Goal: Information Seeking & Learning: Learn about a topic

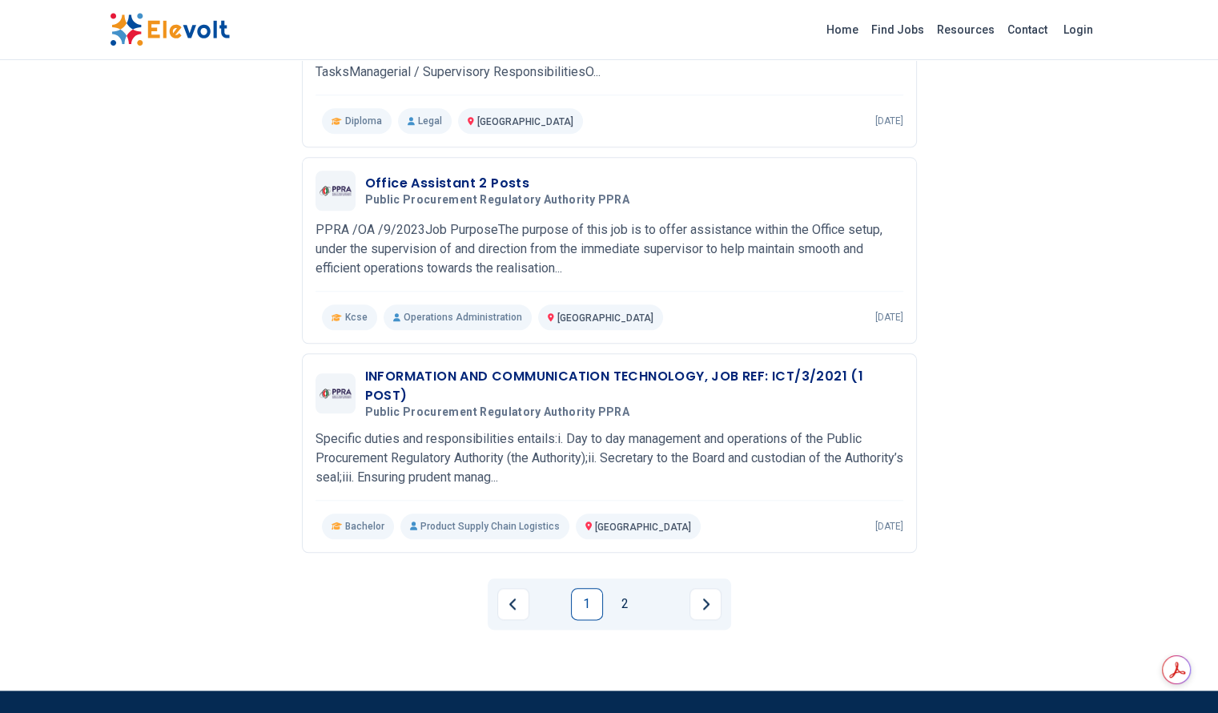
scroll to position [1682, 0]
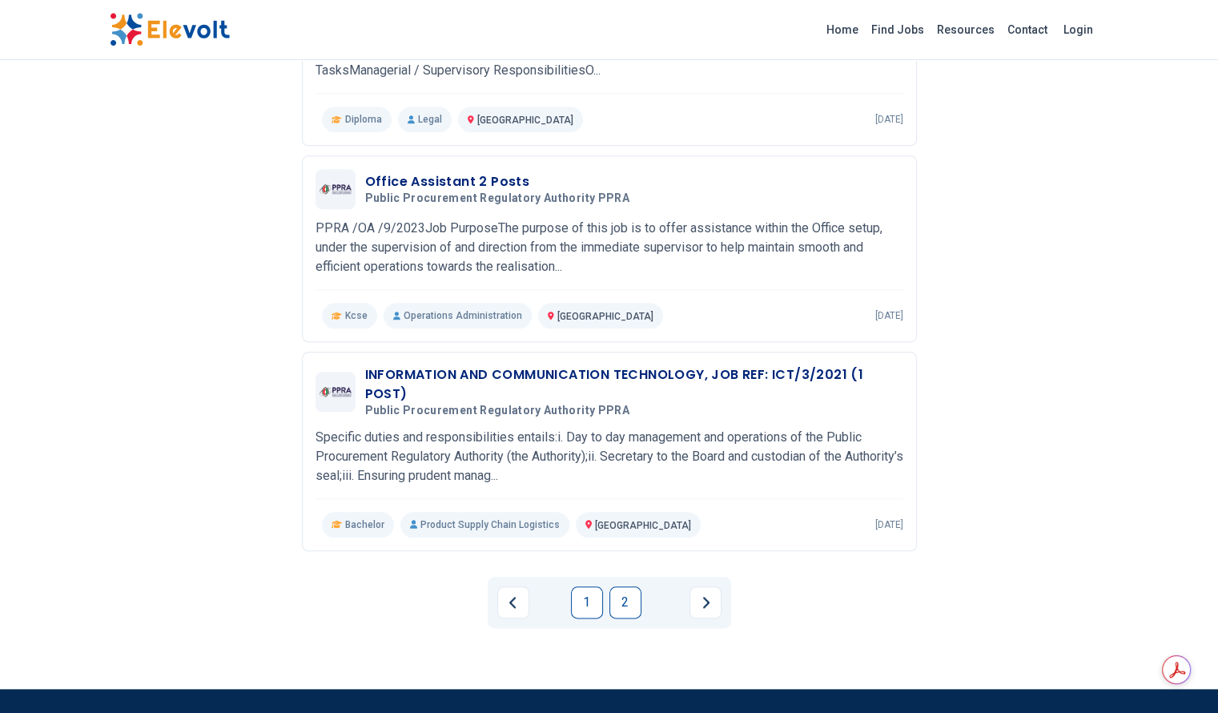
click at [628, 586] on link "2" at bounding box center [625, 602] width 32 height 32
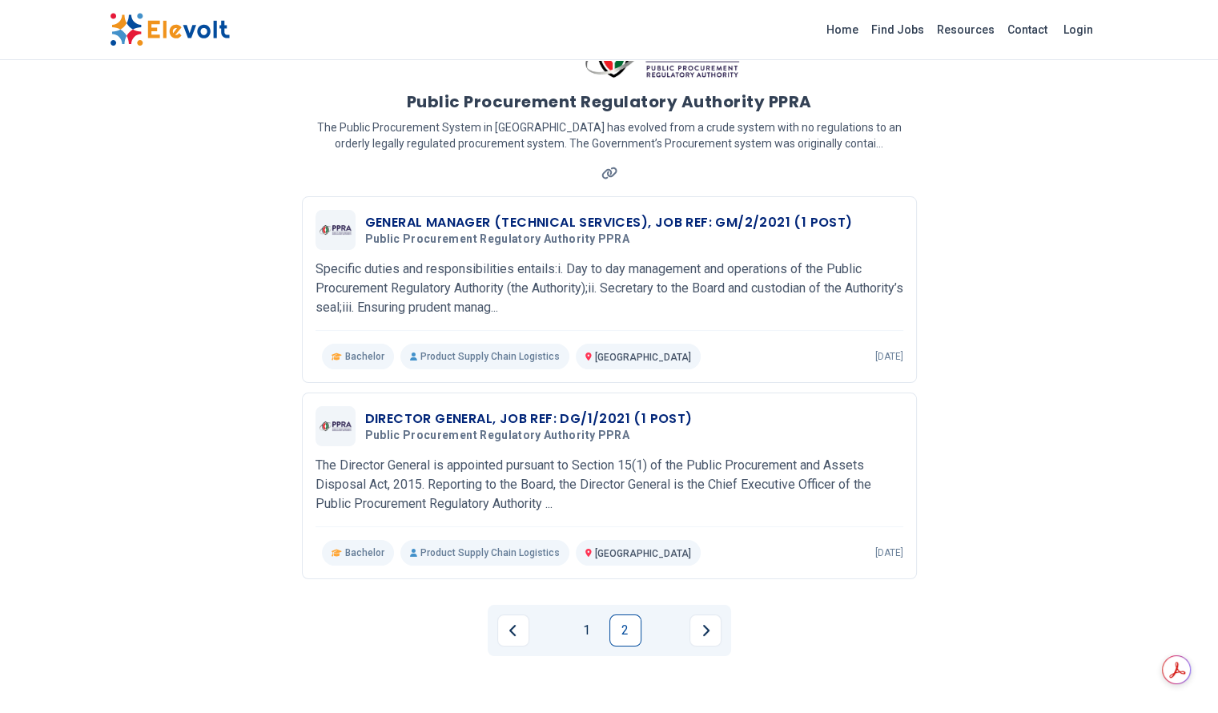
scroll to position [0, 0]
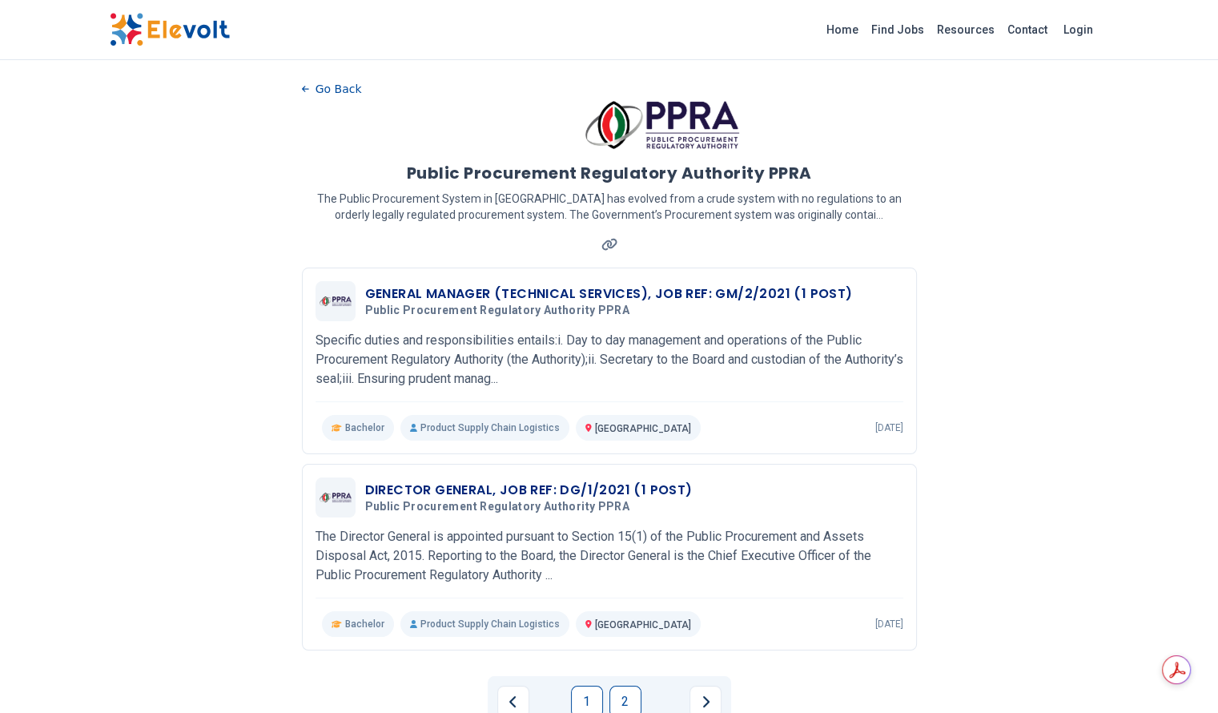
click at [589, 685] on link "1" at bounding box center [587, 701] width 32 height 32
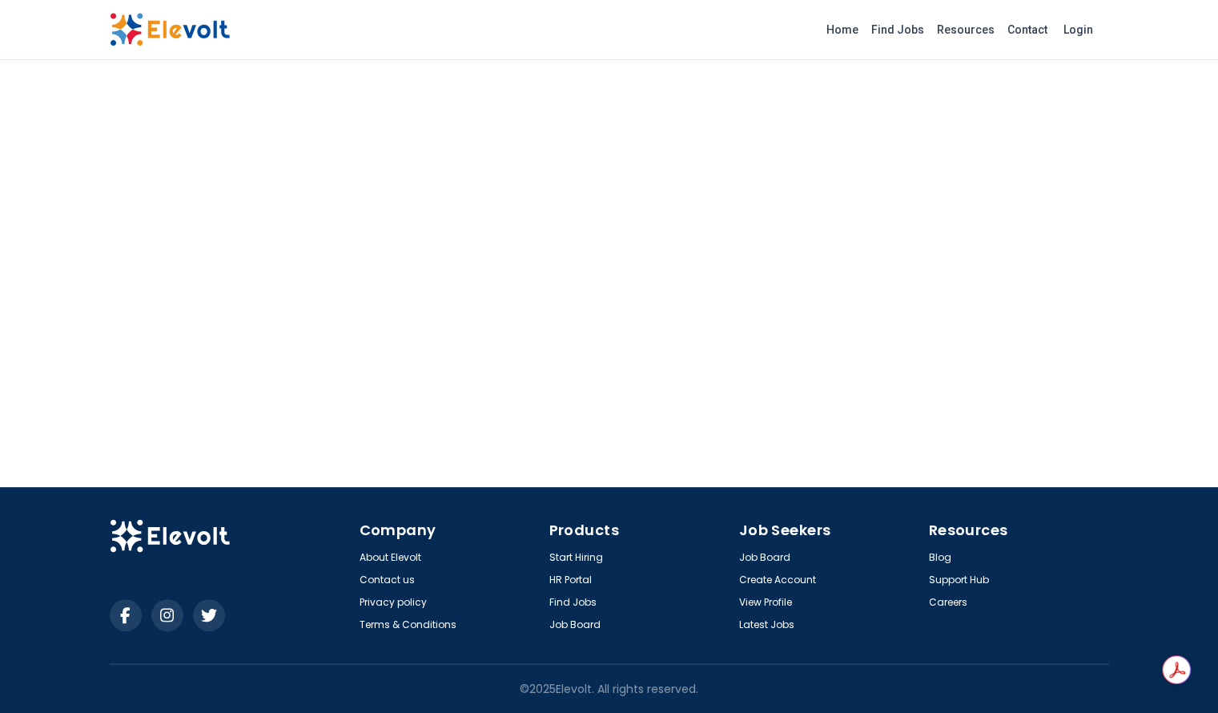
scroll to position [577, 0]
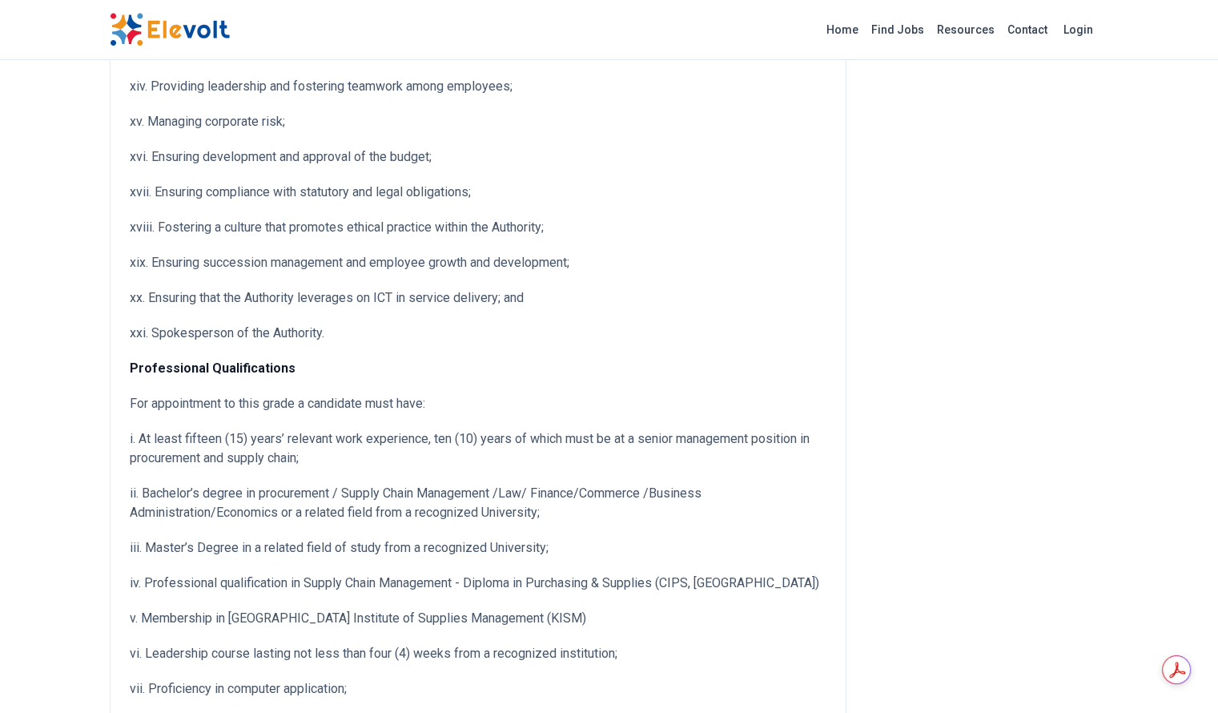
scroll to position [801, 0]
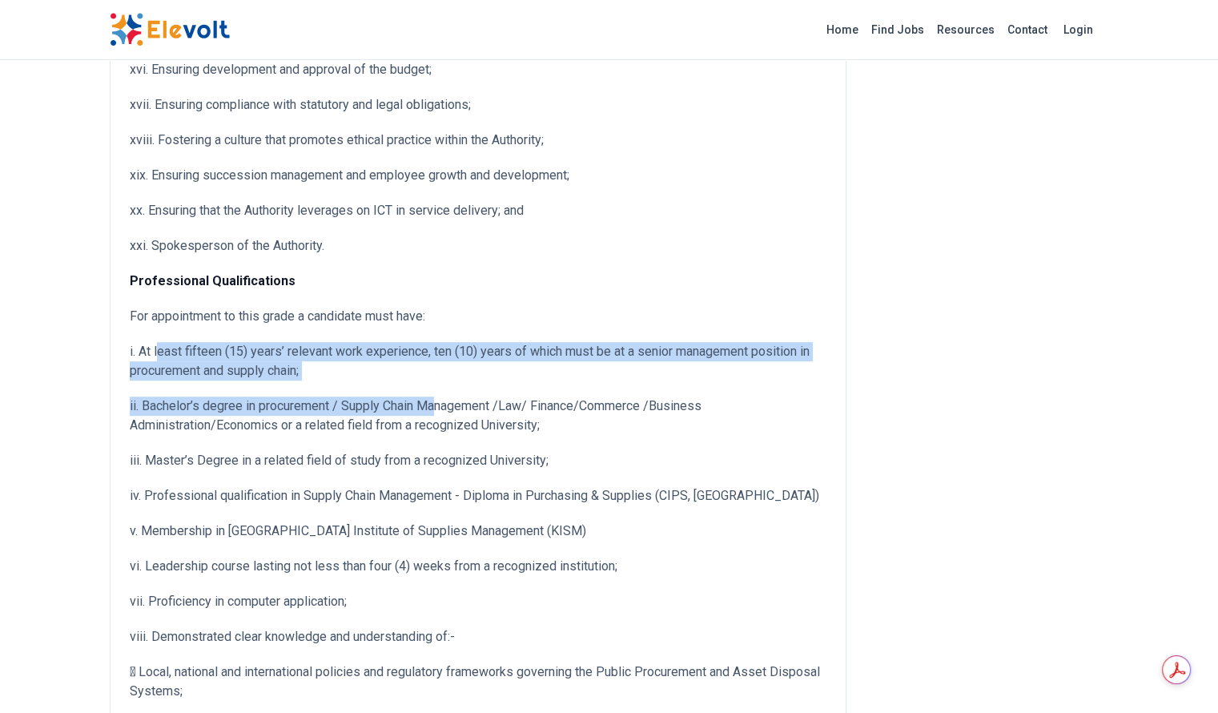
click at [344, 344] on div "Specific duties and responsibilities entails: i. Day to day management and oper…" at bounding box center [478, 467] width 697 height 2172
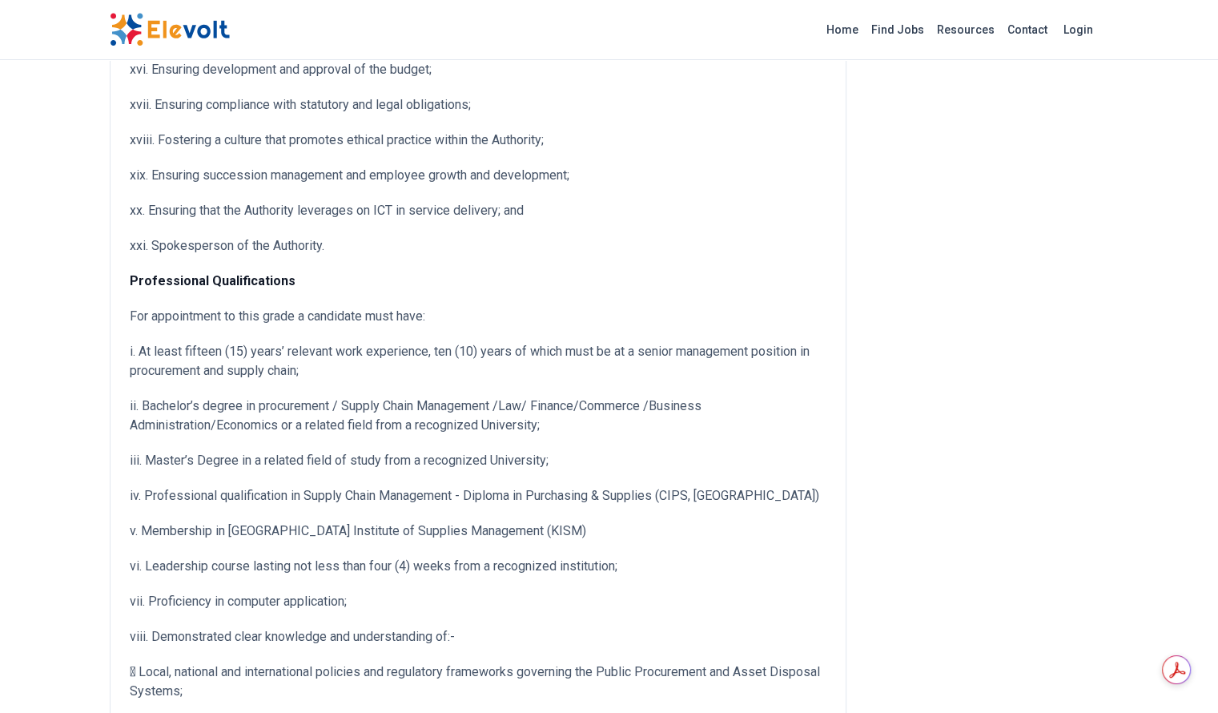
drag, startPoint x: 296, startPoint y: 394, endPoint x: 429, endPoint y: 397, distance: 133.0
click at [298, 396] on p "ii. Bachelor’s degree in procurement / Supply Chain Management /Law/ Finance/Co…" at bounding box center [478, 415] width 697 height 38
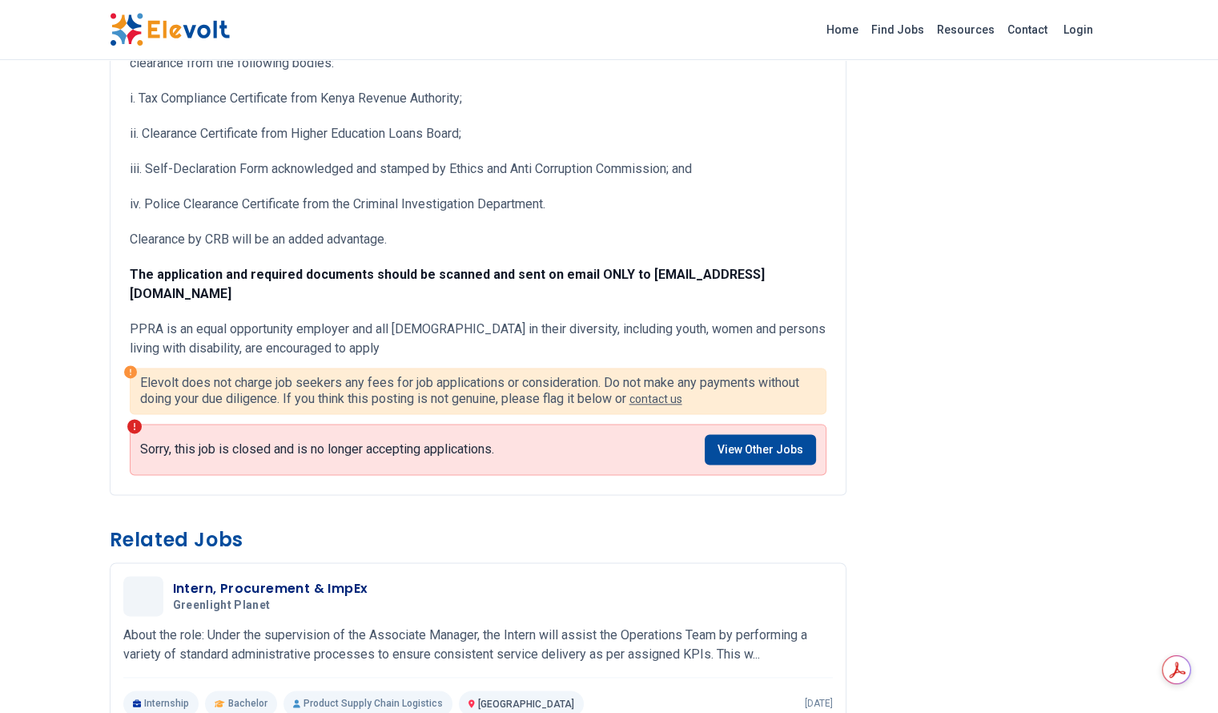
scroll to position [2002, 0]
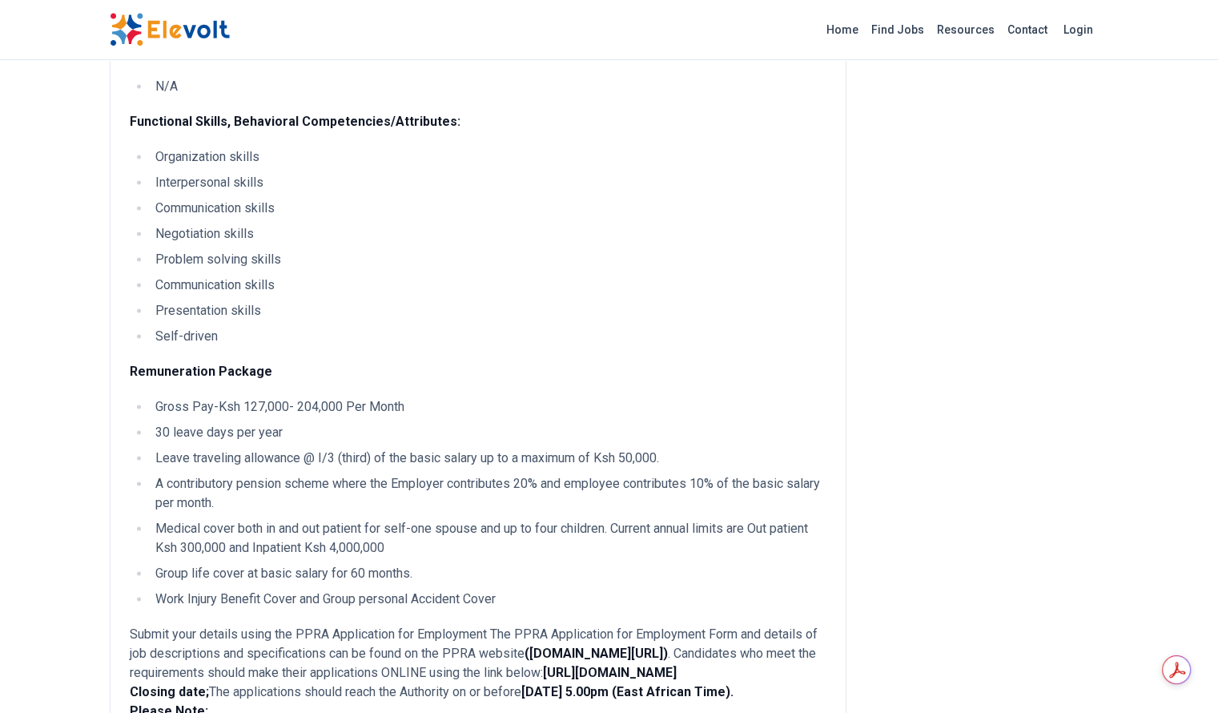
scroll to position [2322, 0]
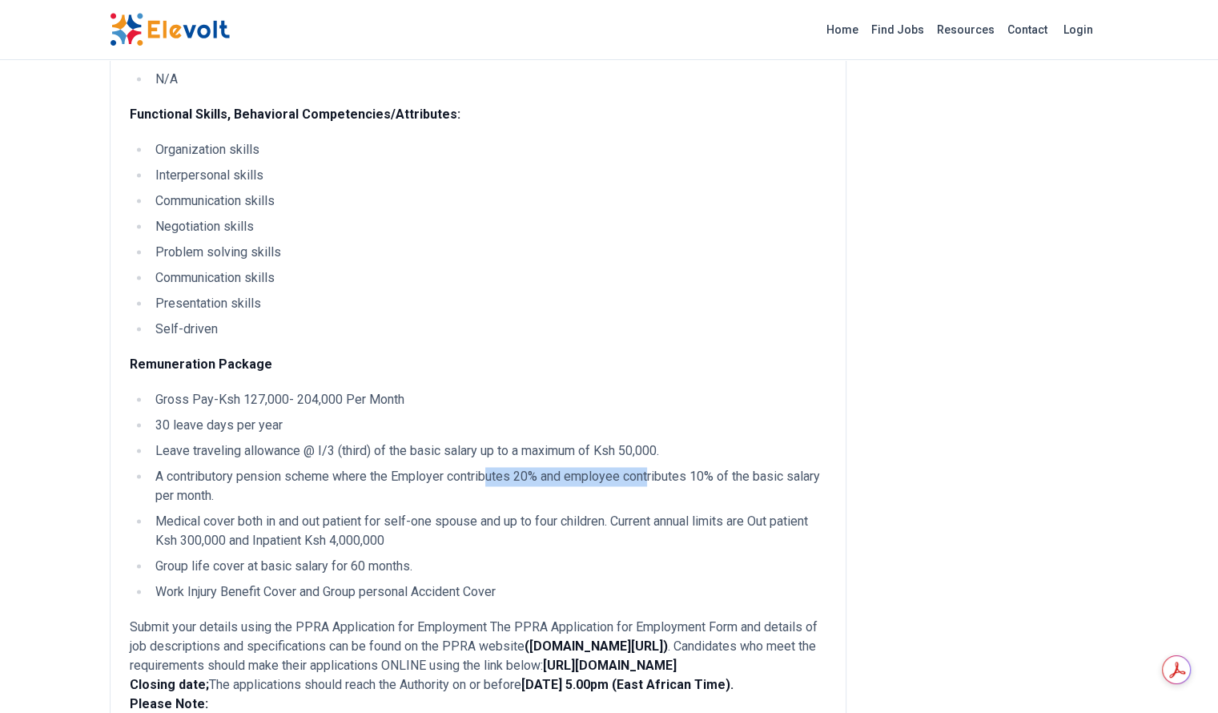
drag, startPoint x: 397, startPoint y: 380, endPoint x: 561, endPoint y: 381, distance: 163.4
click at [558, 467] on li "A contributory pension scheme where the Employer contributes 20% and employee c…" at bounding box center [489, 486] width 676 height 38
click at [657, 467] on li "A contributory pension scheme where the Employer contributes 20% and employee c…" at bounding box center [489, 486] width 676 height 38
drag, startPoint x: 644, startPoint y: 387, endPoint x: 737, endPoint y: 388, distance: 92.9
click at [717, 467] on li "A contributory pension scheme where the Employer contributes 20% and employee c…" at bounding box center [489, 486] width 676 height 38
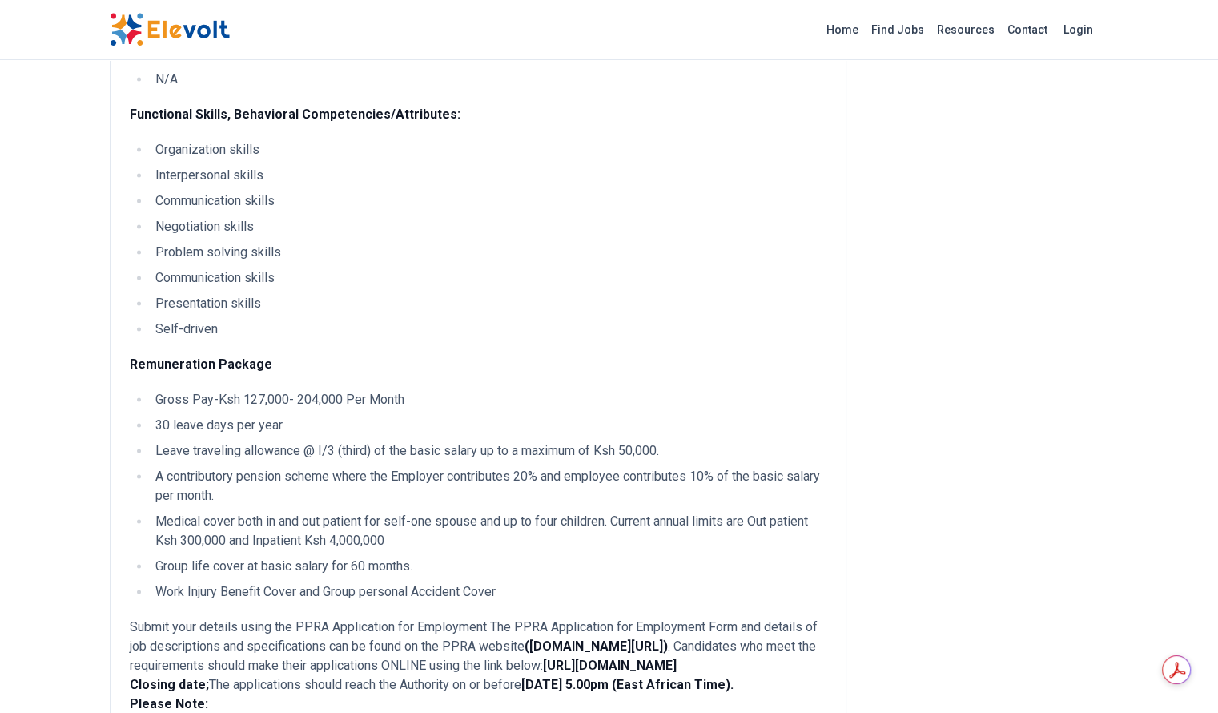
click at [746, 467] on li "A contributory pension scheme where the Employer contributes 20% and employee c…" at bounding box center [489, 486] width 676 height 38
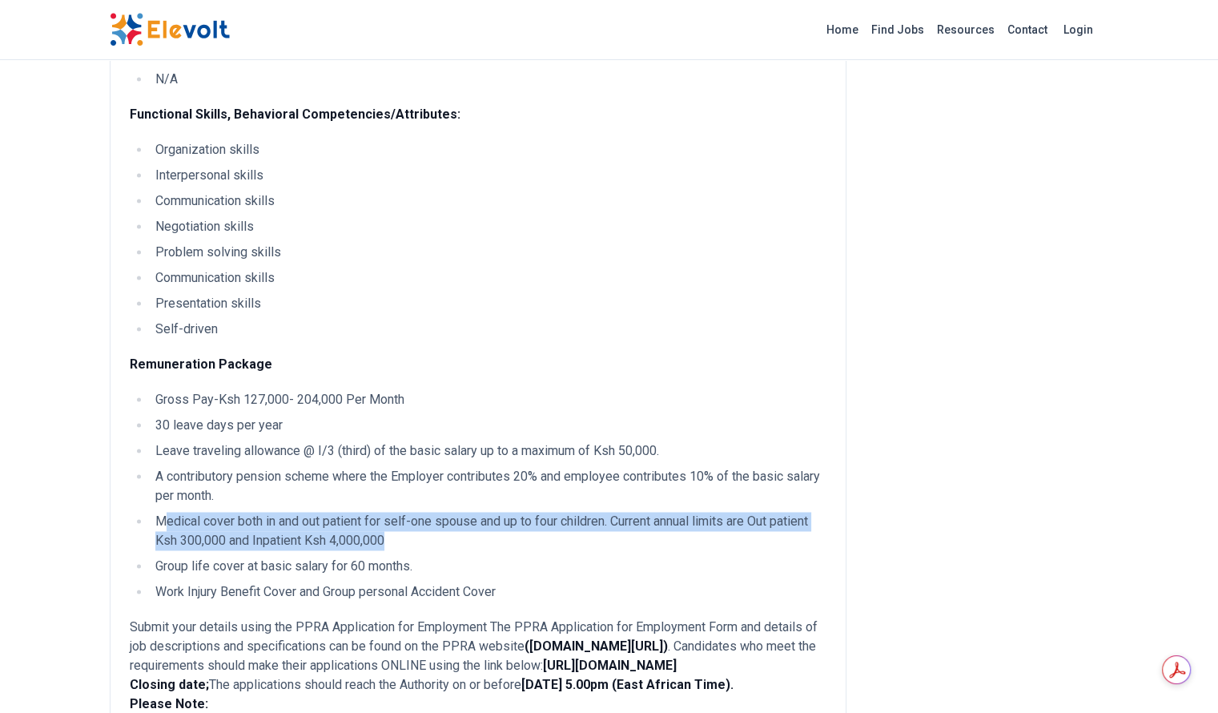
click at [189, 512] on li "Medical cover both in and out patient for self-one spouse and up to four childr…" at bounding box center [489, 531] width 676 height 38
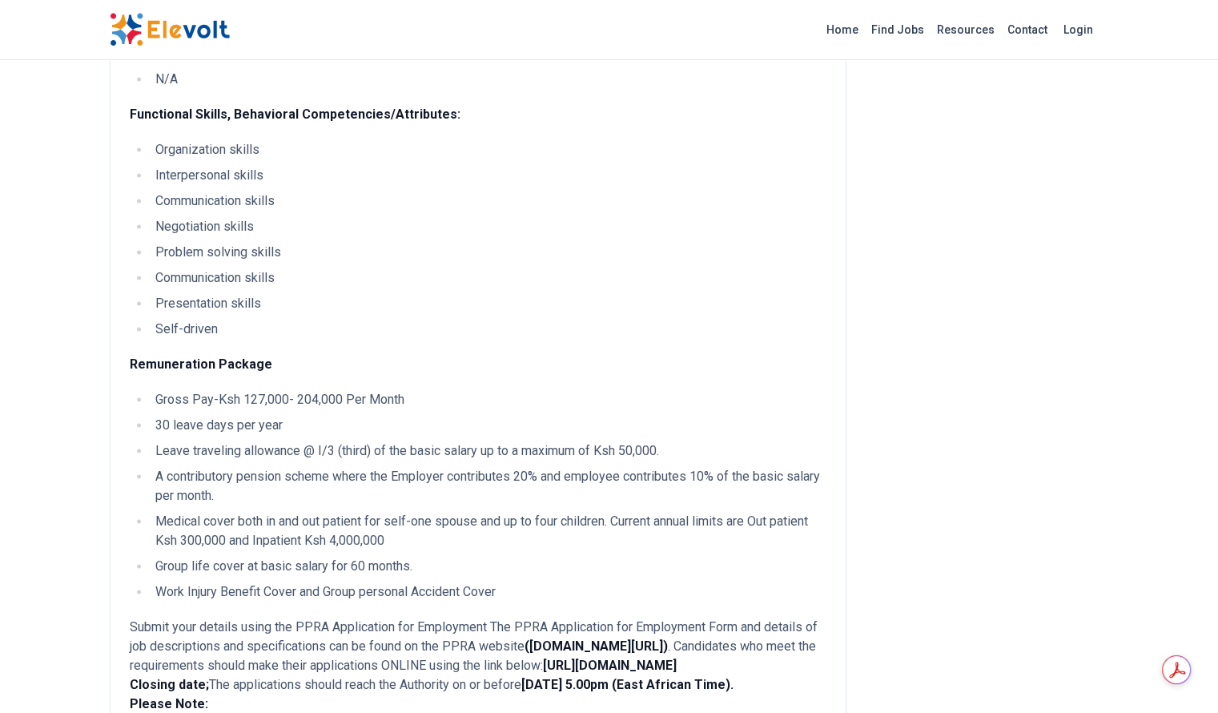
drag, startPoint x: 198, startPoint y: 472, endPoint x: 137, endPoint y: 459, distance: 62.2
click at [197, 582] on li "Work Injury Benefit Cover and Group personal Accident Cover" at bounding box center [489, 591] width 676 height 19
drag, startPoint x: 207, startPoint y: 448, endPoint x: 387, endPoint y: 448, distance: 180.2
click at [388, 557] on li "Group life cover at basic salary for 60 months." at bounding box center [489, 566] width 676 height 19
click at [151, 582] on li "Work Injury Benefit Cover and Group personal Accident Cover" at bounding box center [489, 591] width 676 height 19
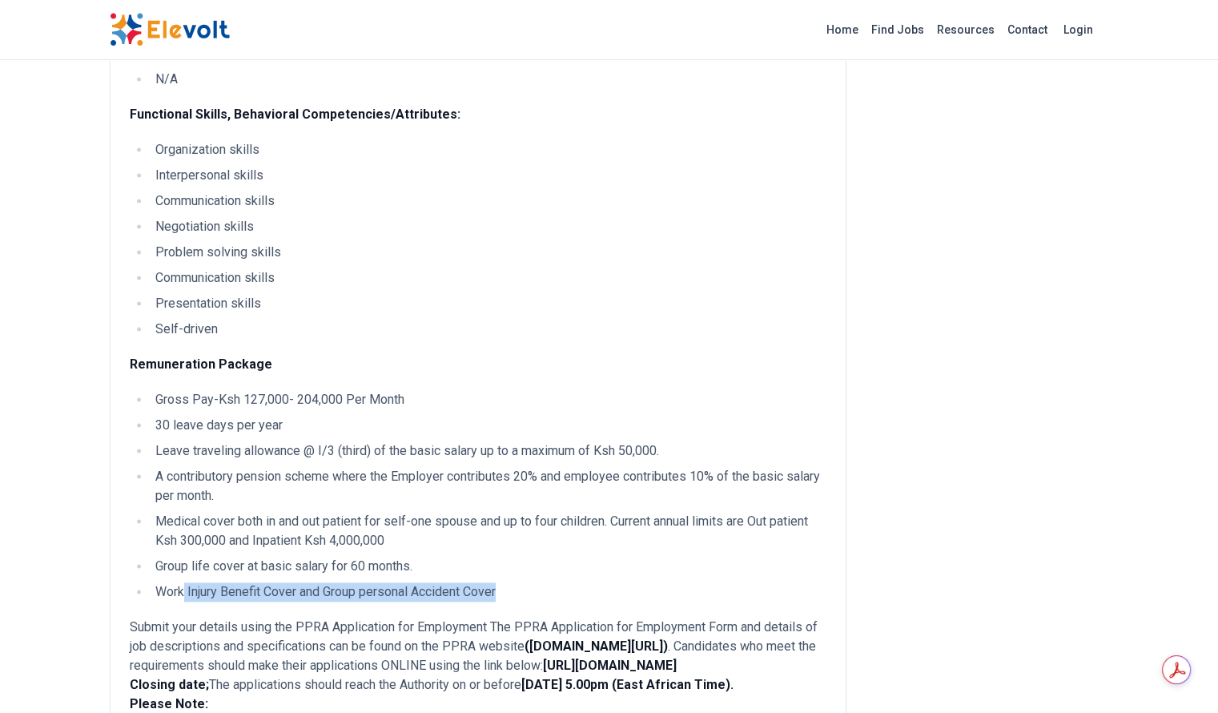
drag, startPoint x: 89, startPoint y: 464, endPoint x: 451, endPoint y: 465, distance: 361.9
click at [453, 468] on ul "Gross Pay-Ksh 127,000- 204,000 Per Month 30 leave days per year Leave traveling…" at bounding box center [478, 495] width 697 height 211
click at [410, 441] on li "Leave traveling allowance @ I/3 (third) of the basic salary up to a maximum of …" at bounding box center [489, 450] width 676 height 19
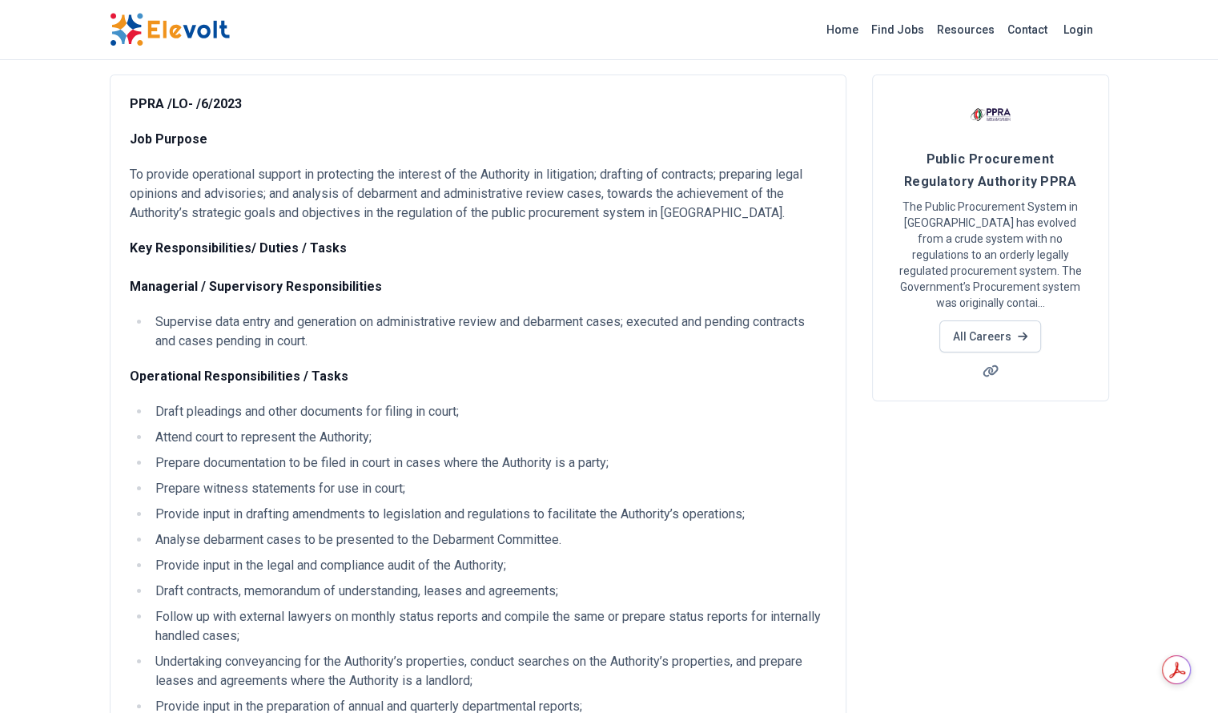
scroll to position [0, 0]
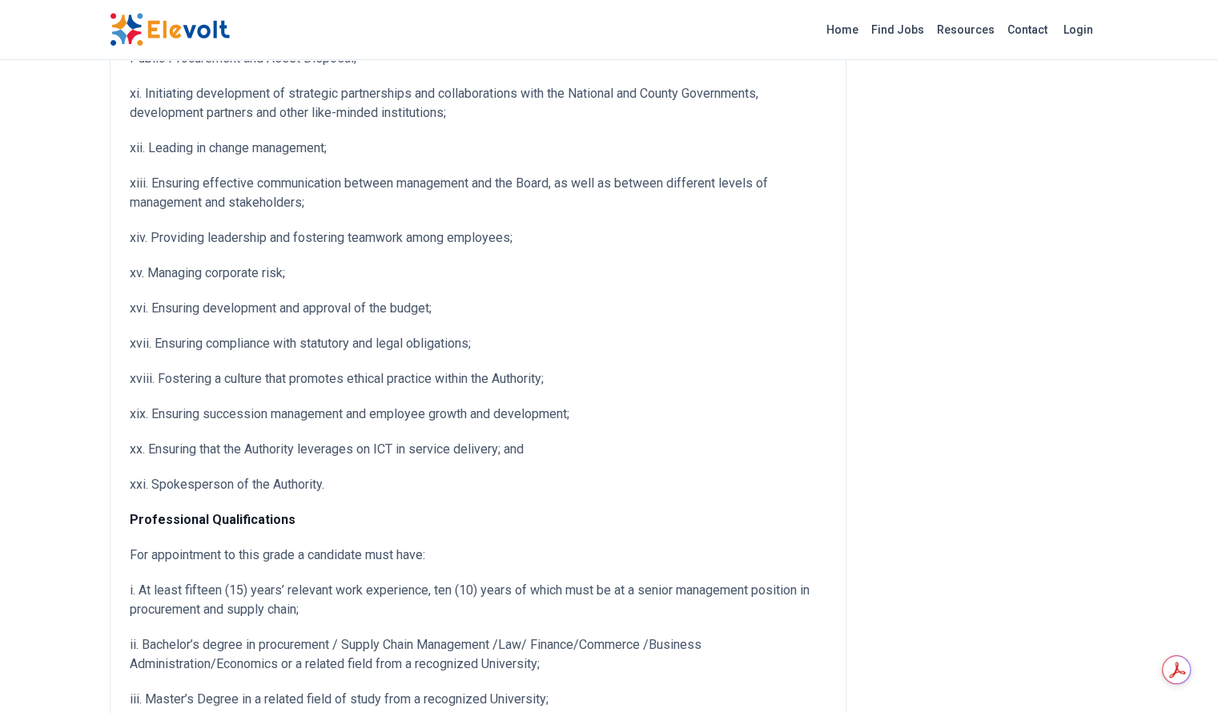
scroll to position [561, 0]
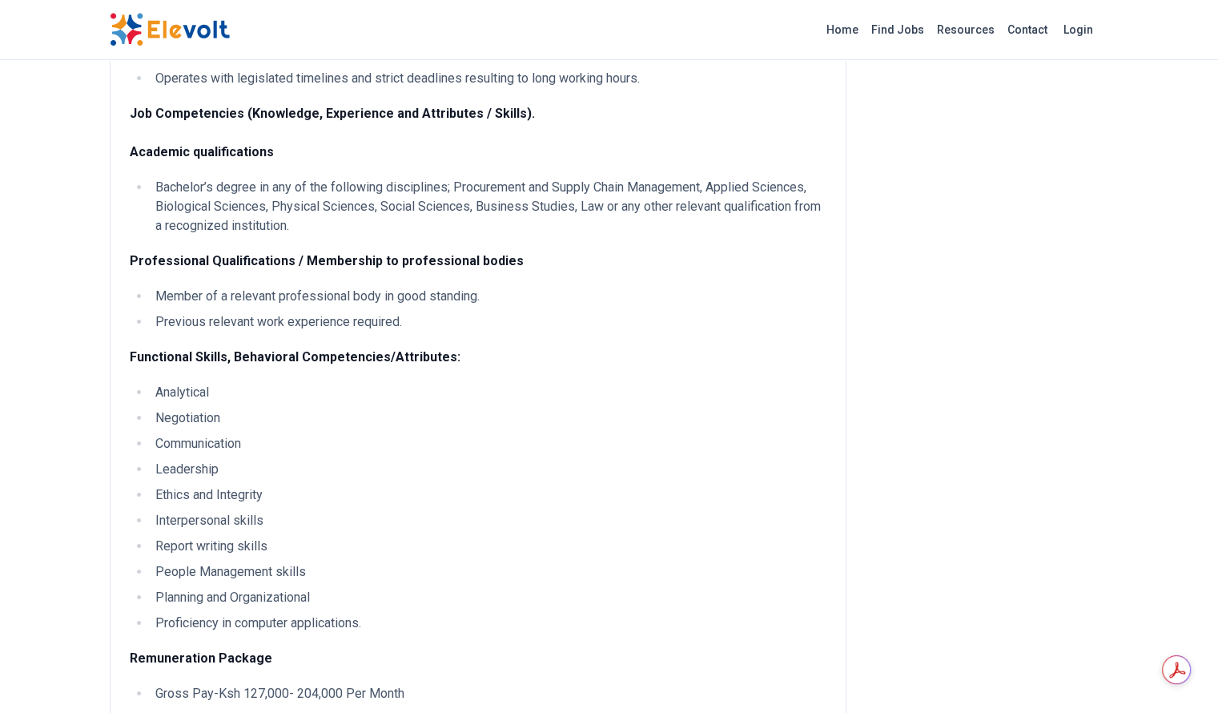
scroll to position [5926, 0]
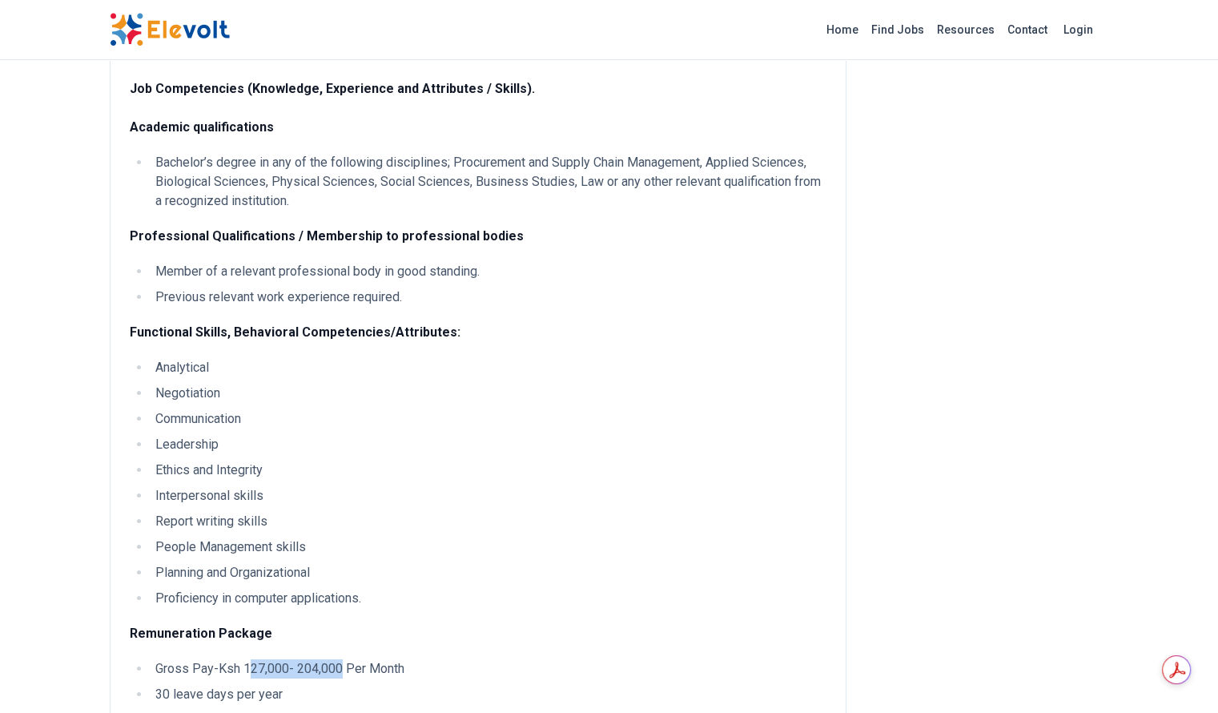
drag, startPoint x: 147, startPoint y: 187, endPoint x: 243, endPoint y: 190, distance: 96.1
click at [243, 659] on li "Gross Pay-Ksh 127,000- 204,000 Per Month" at bounding box center [489, 668] width 676 height 19
